Goal: Find specific page/section: Find specific page/section

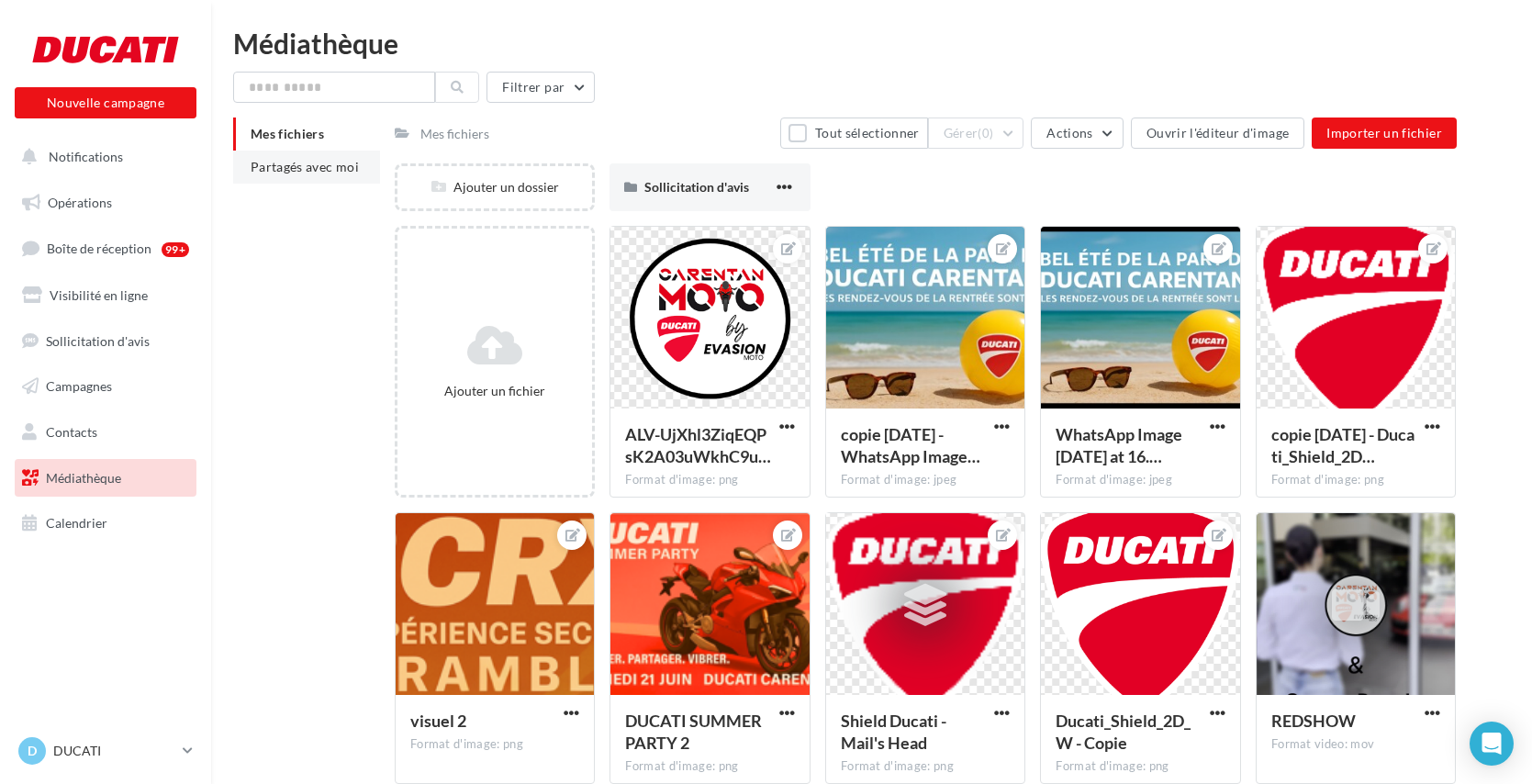
click at [281, 165] on span "Partagés avec moi" at bounding box center [304, 166] width 108 height 16
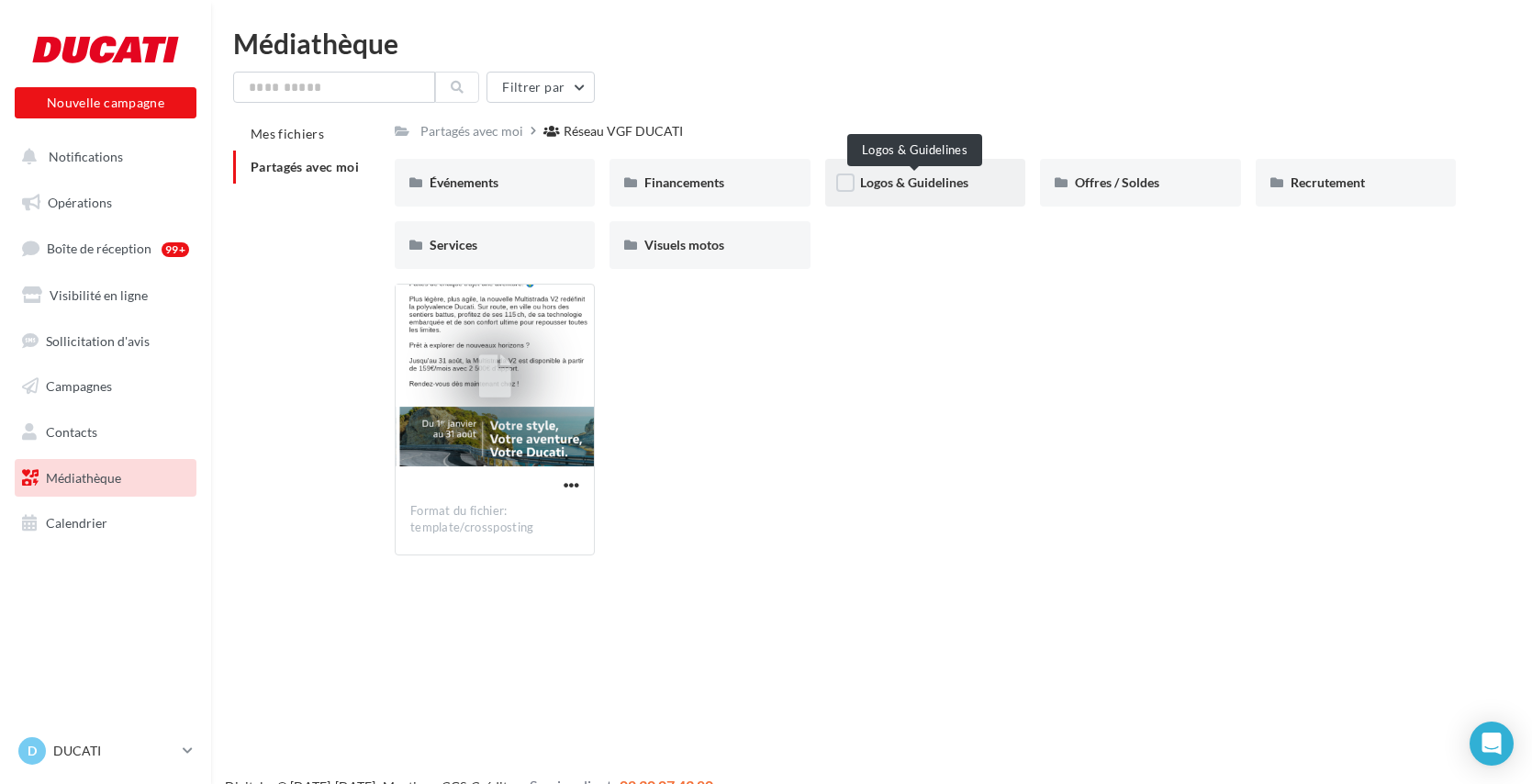
click at [931, 182] on span "Logos & Guidelines" at bounding box center [913, 182] width 108 height 16
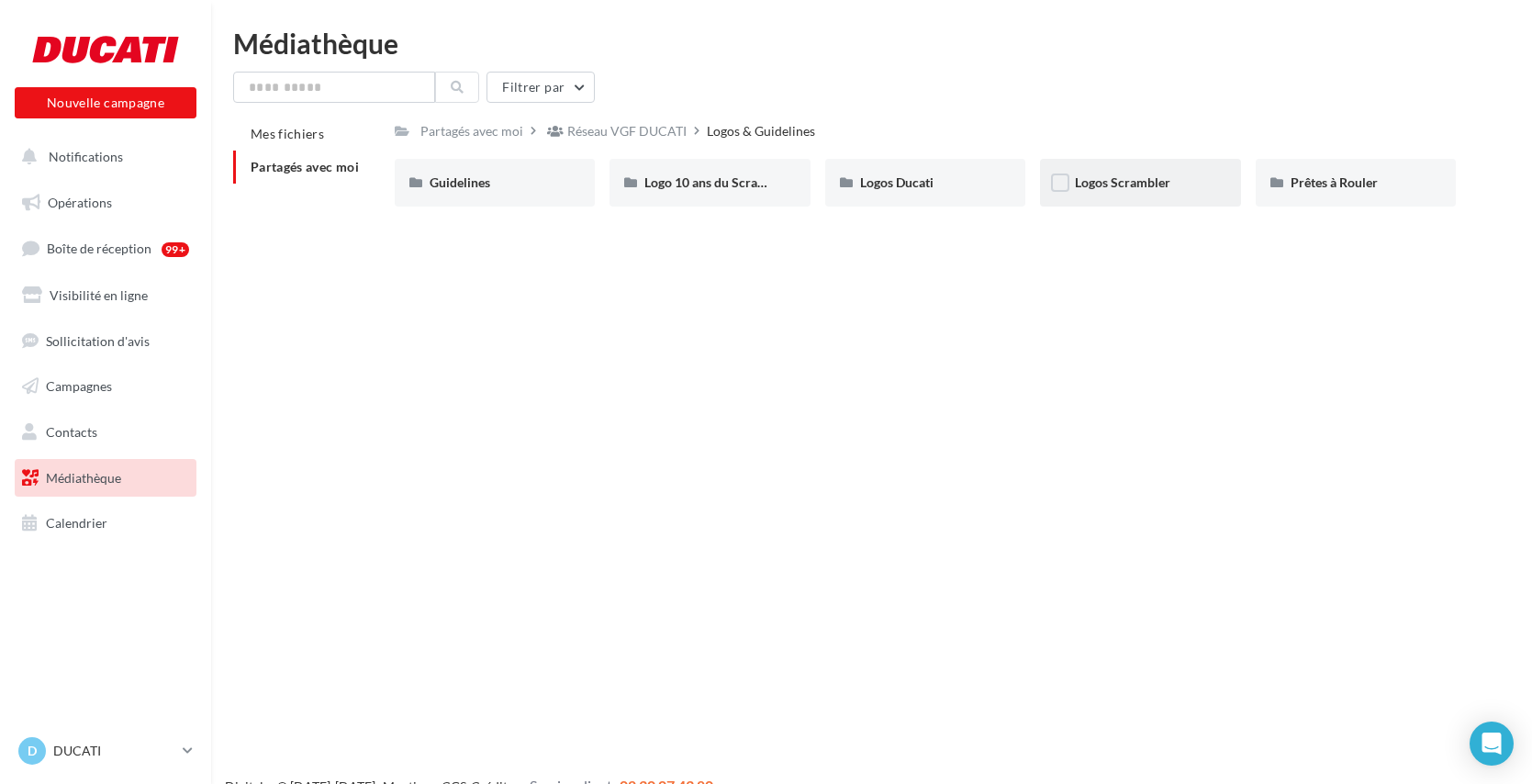
click at [1117, 183] on span "Logos Scrambler" at bounding box center [1122, 182] width 95 height 16
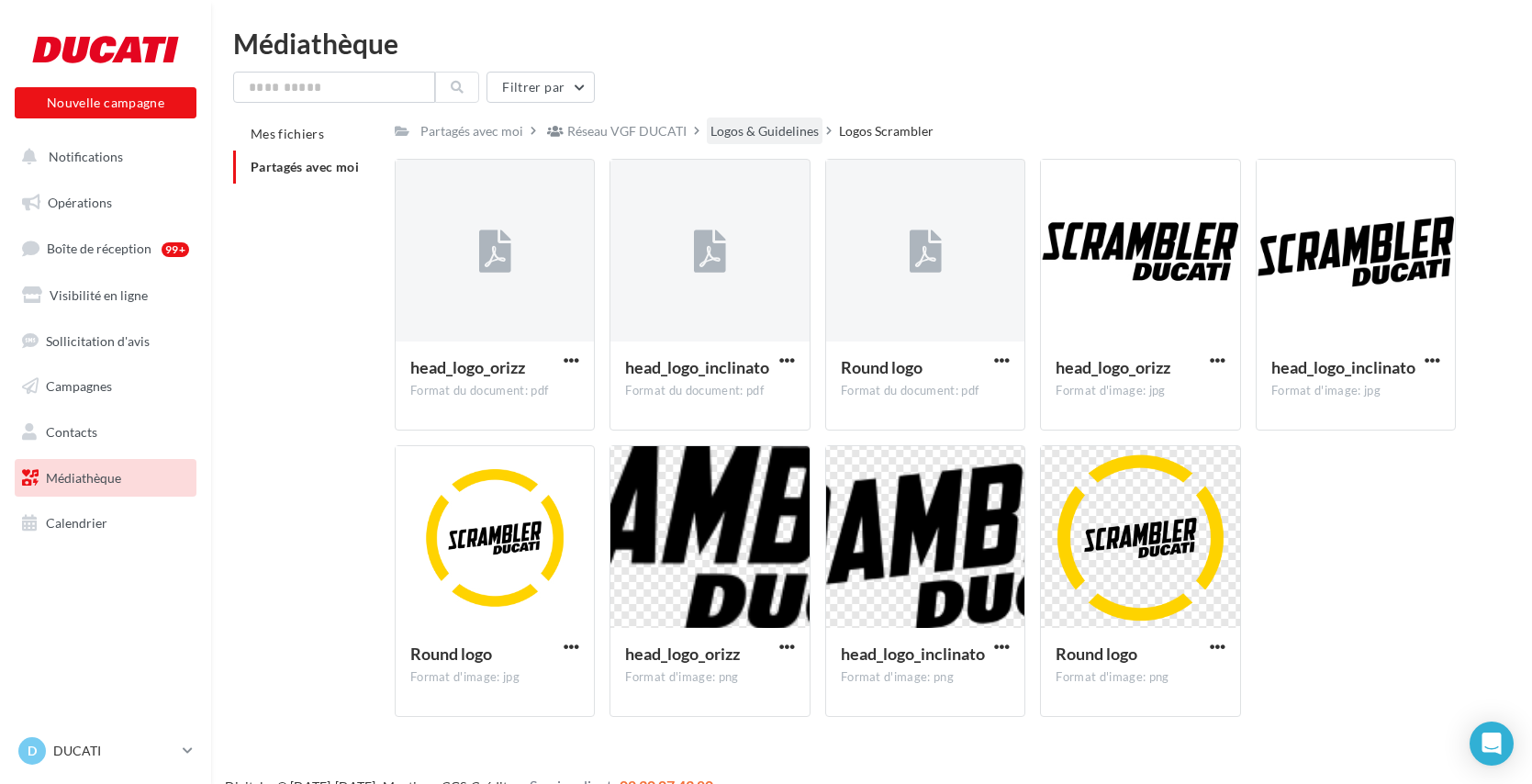
click at [743, 125] on div "Logos & Guidelines" at bounding box center [764, 131] width 108 height 18
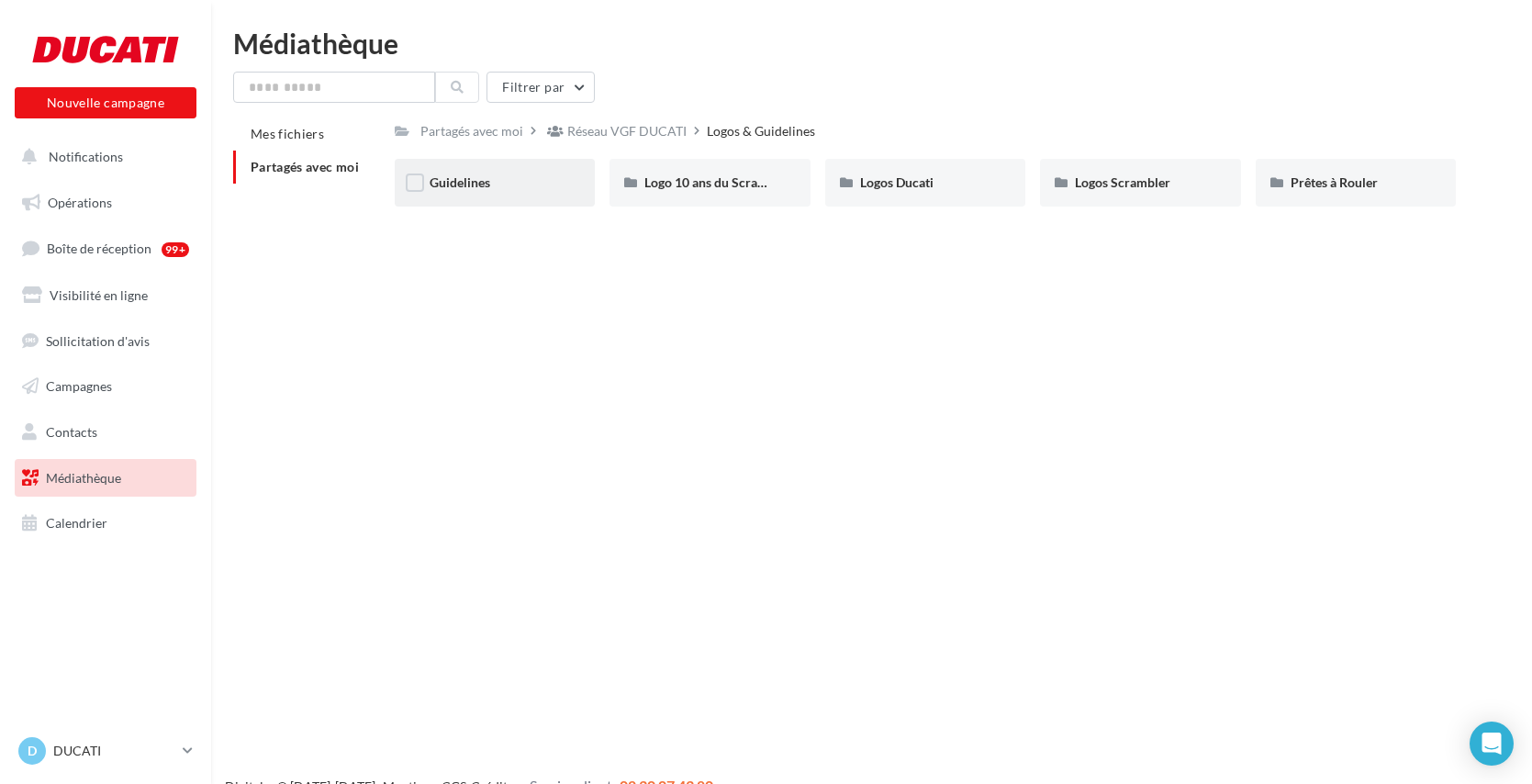
click at [452, 174] on div "Guidelines" at bounding box center [495, 183] width 201 height 48
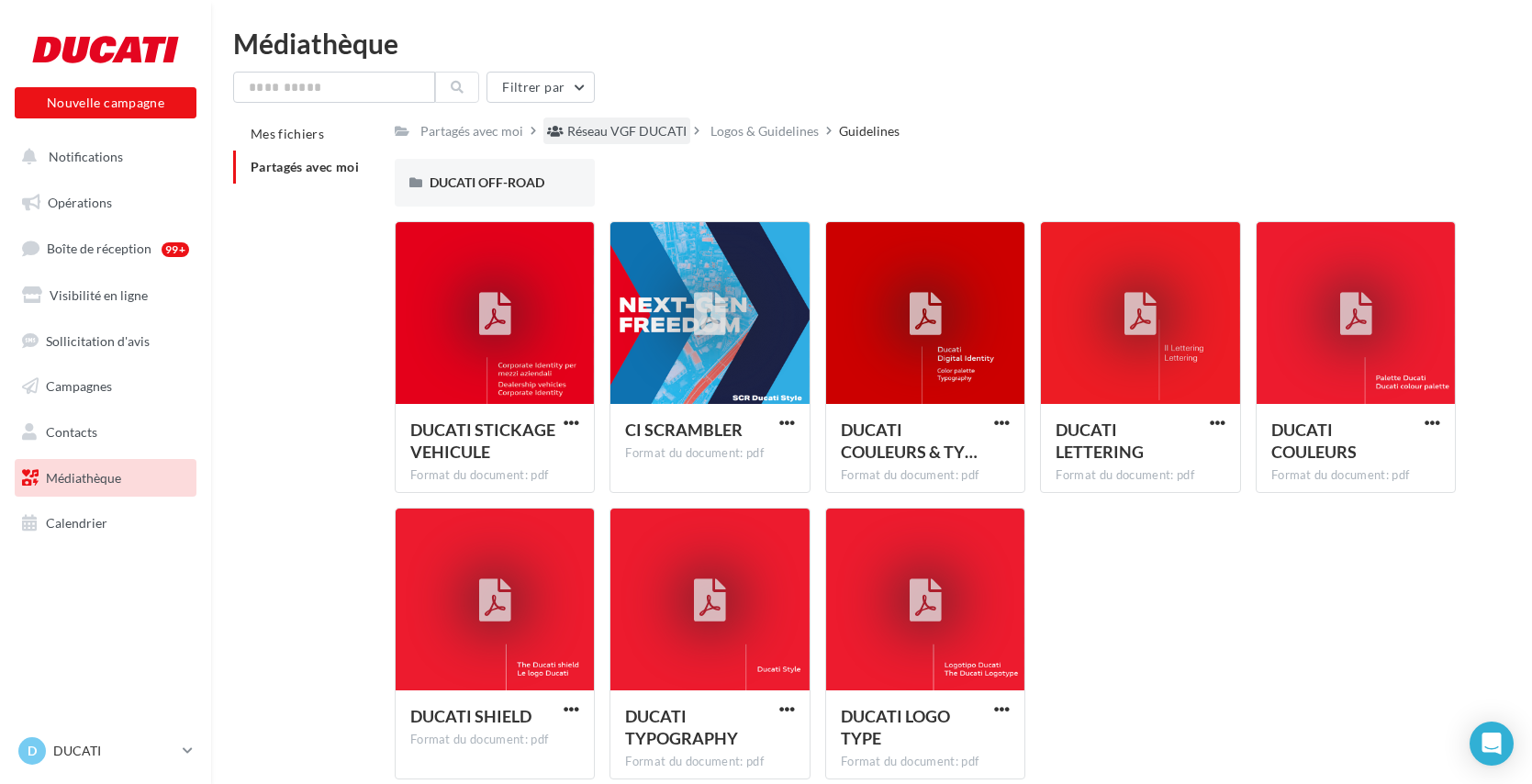
click at [609, 139] on div "Réseau VGF DUCATI" at bounding box center [626, 131] width 119 height 18
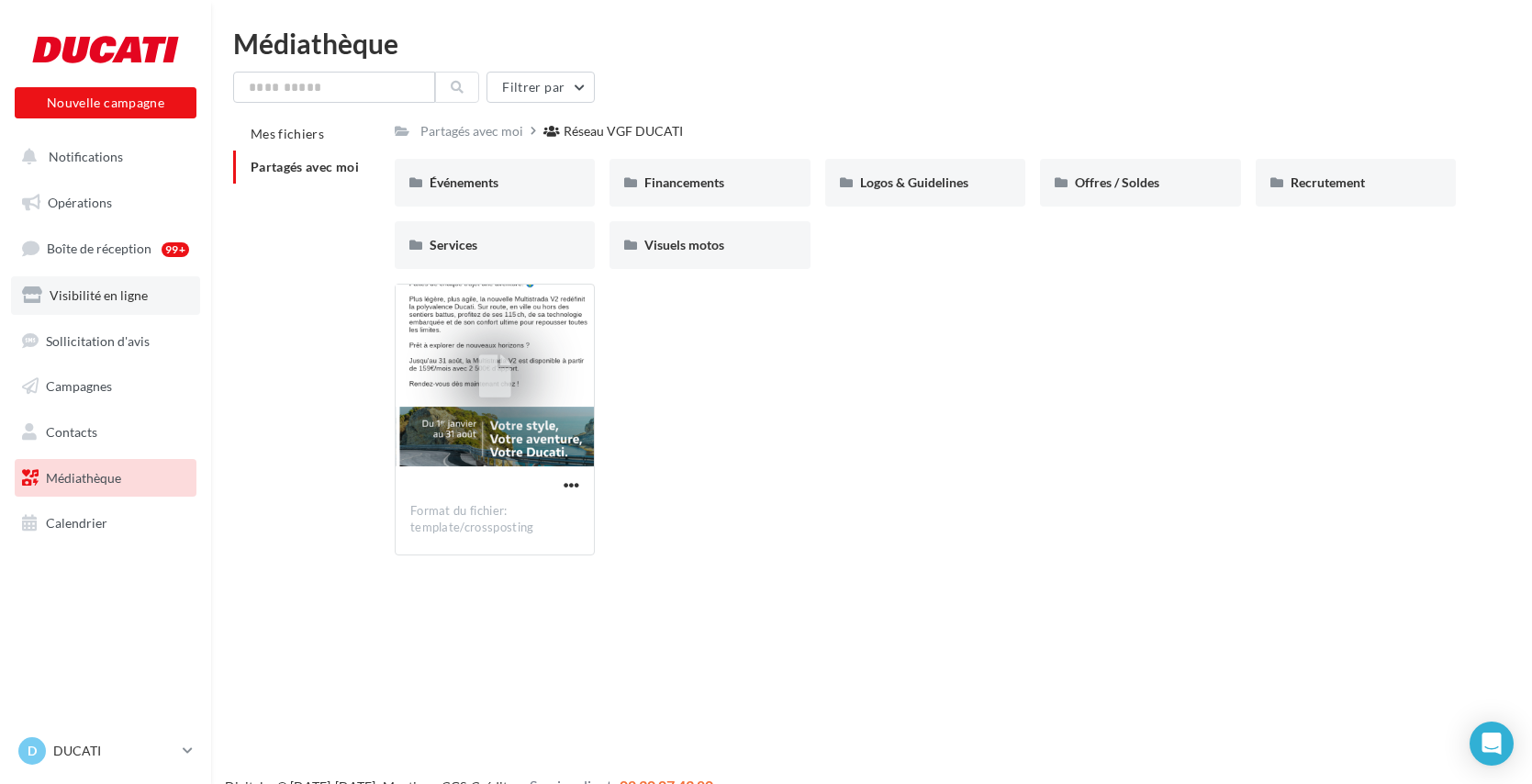
click at [110, 294] on span "Visibilité en ligne" at bounding box center [99, 295] width 98 height 16
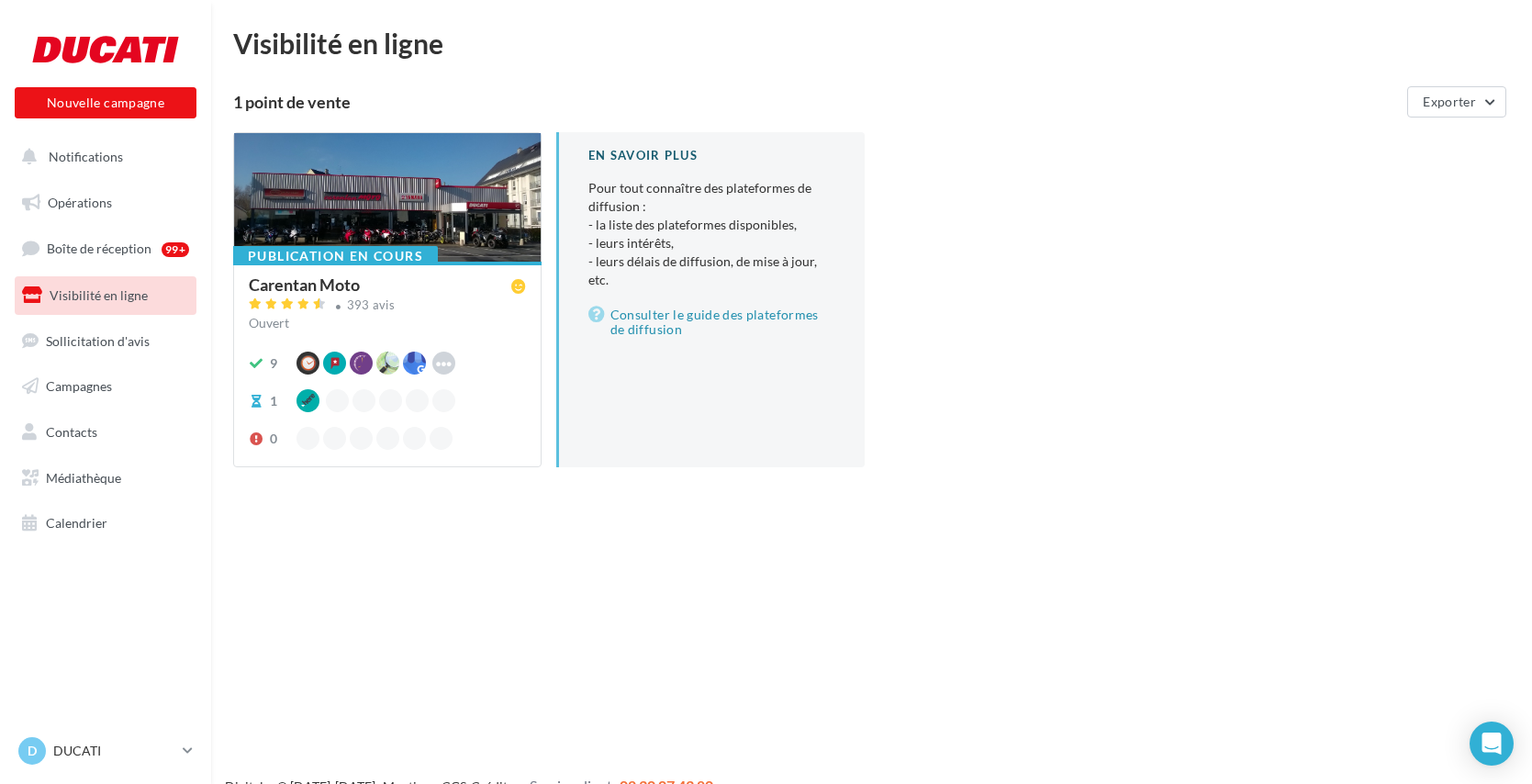
click at [450, 235] on div at bounding box center [387, 198] width 307 height 130
